Goal: Task Accomplishment & Management: Use online tool/utility

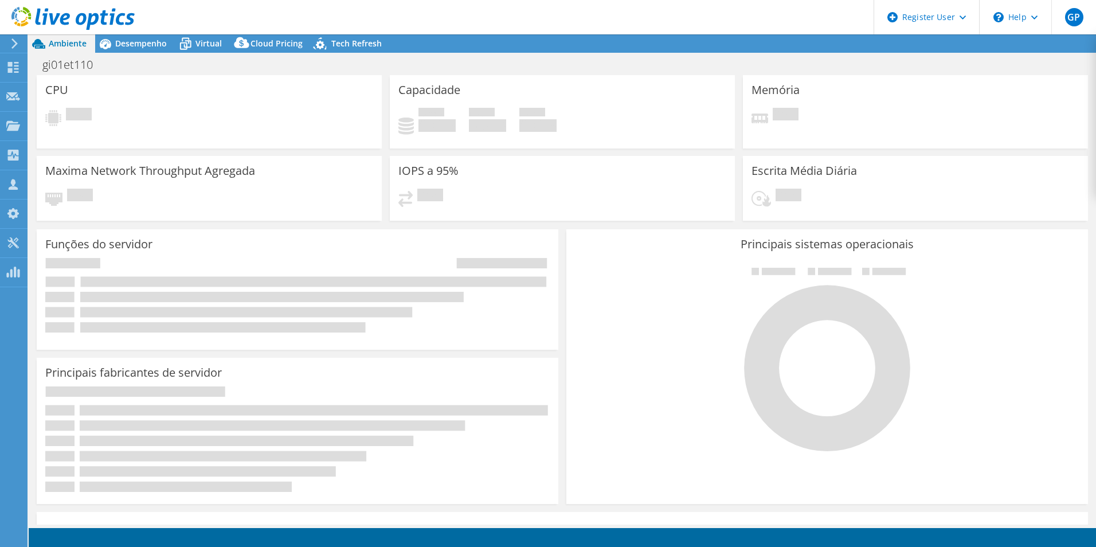
select select "USD"
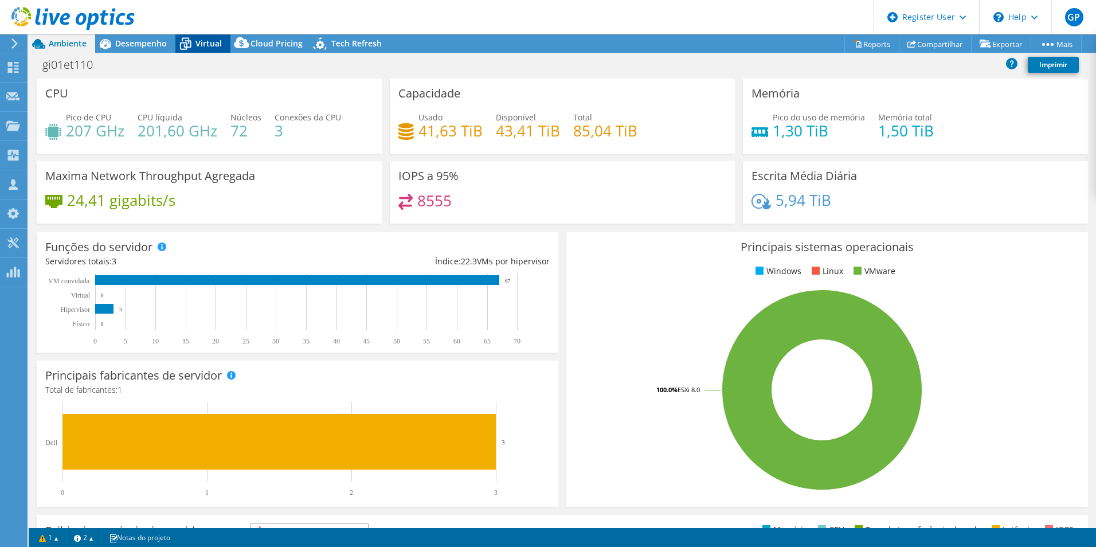
click at [199, 49] on div "Virtual" at bounding box center [202, 43] width 55 height 18
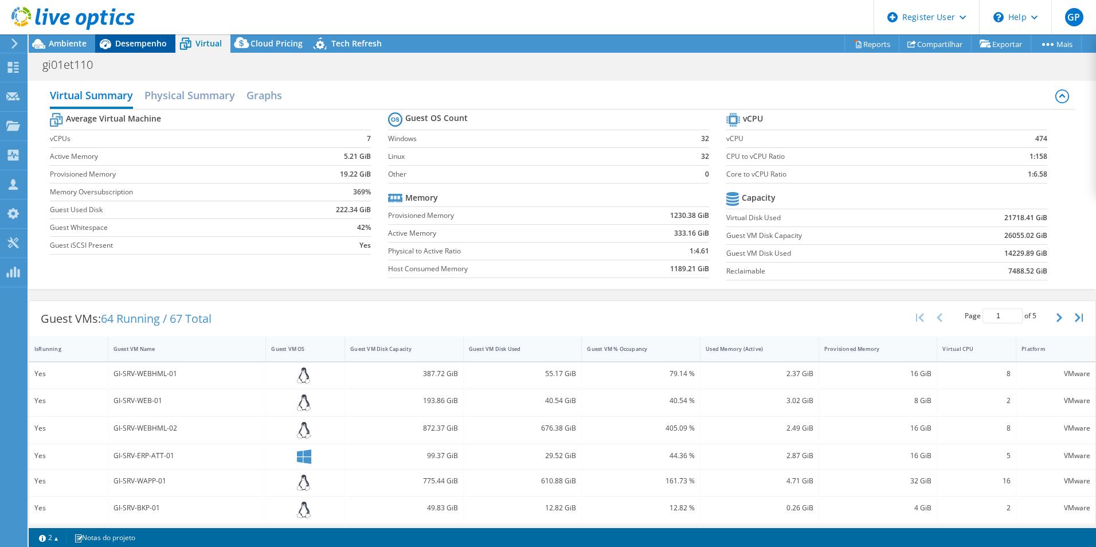
click at [150, 45] on span "Desempenho" at bounding box center [141, 43] width 52 height 11
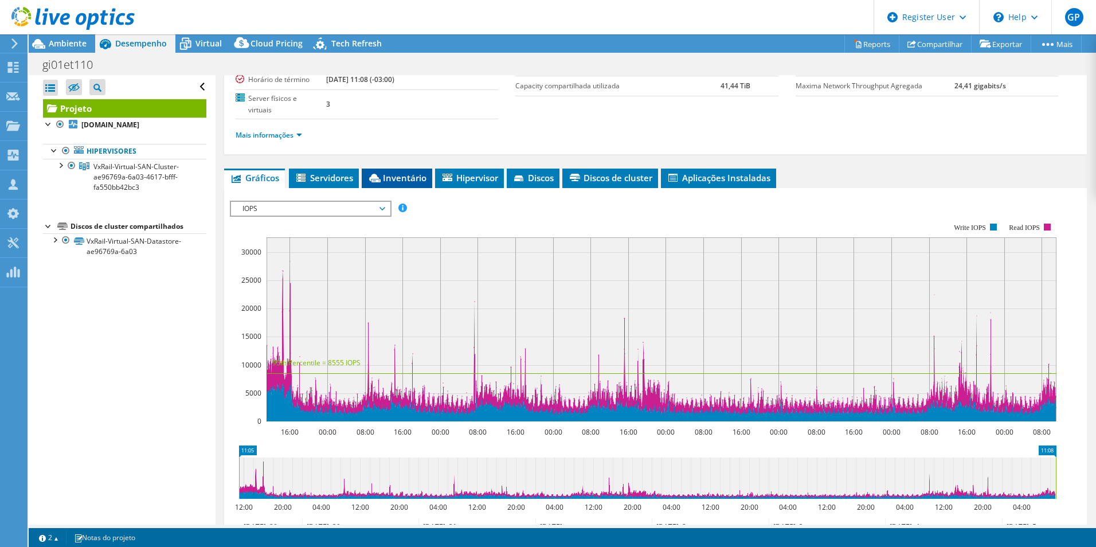
click at [390, 183] on li "Inventário" at bounding box center [397, 178] width 71 height 19
